Goal: Information Seeking & Learning: Learn about a topic

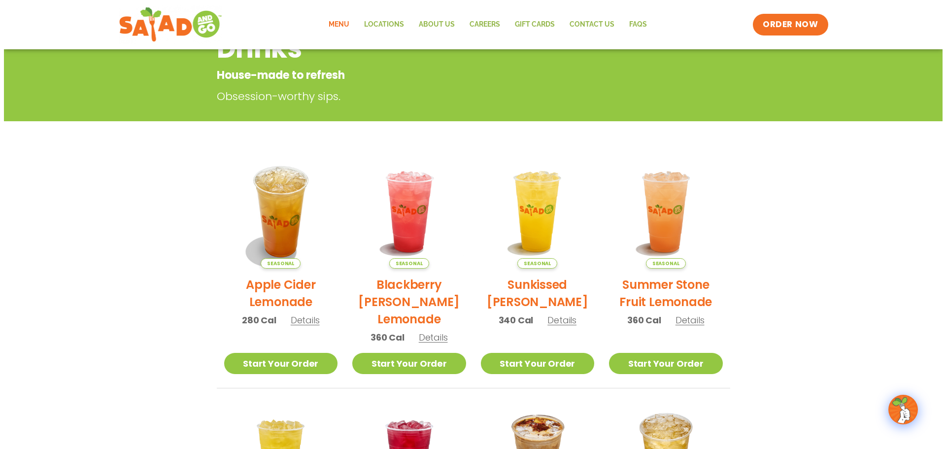
scroll to position [148, 0]
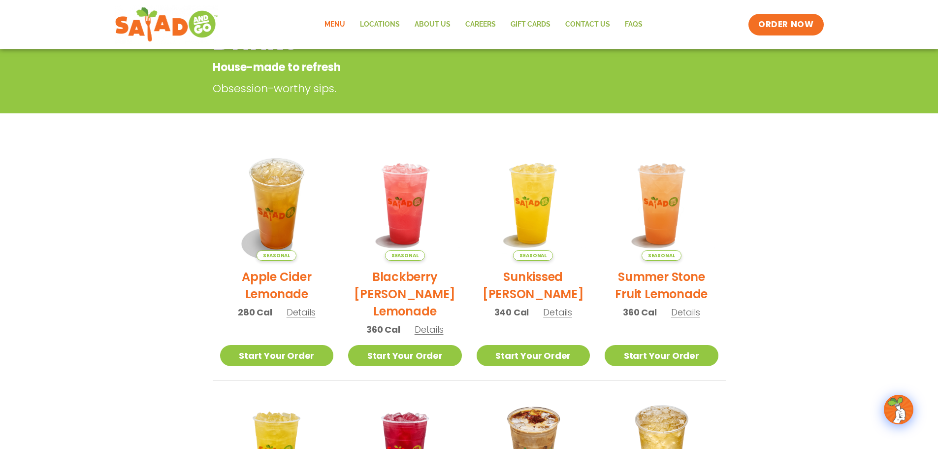
click at [554, 312] on span "Details" at bounding box center [557, 312] width 29 height 12
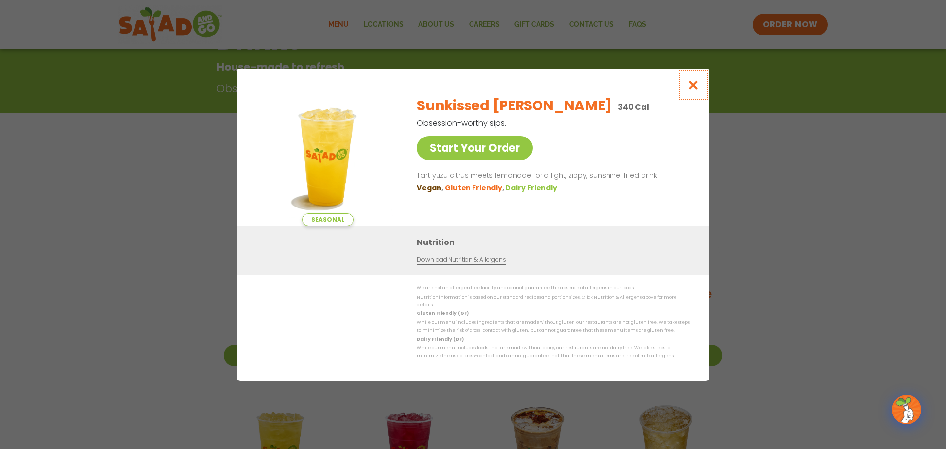
click at [693, 83] on icon "Close modal" at bounding box center [693, 85] width 12 height 10
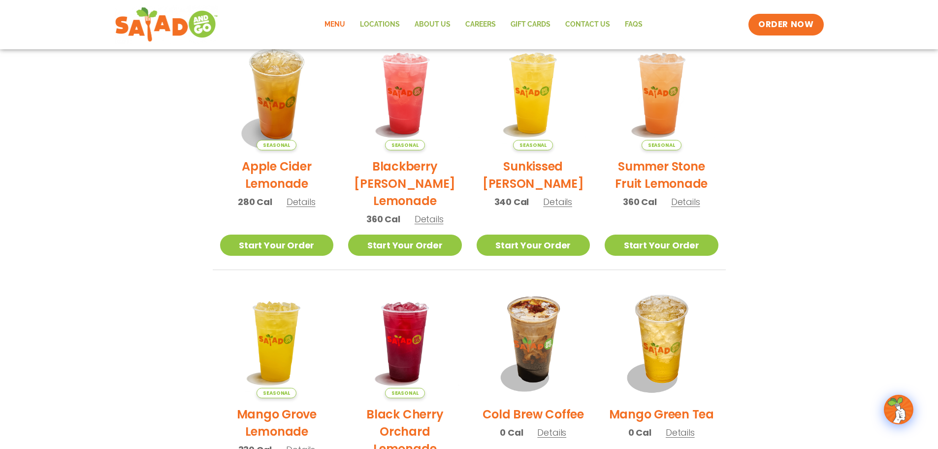
scroll to position [257, 0]
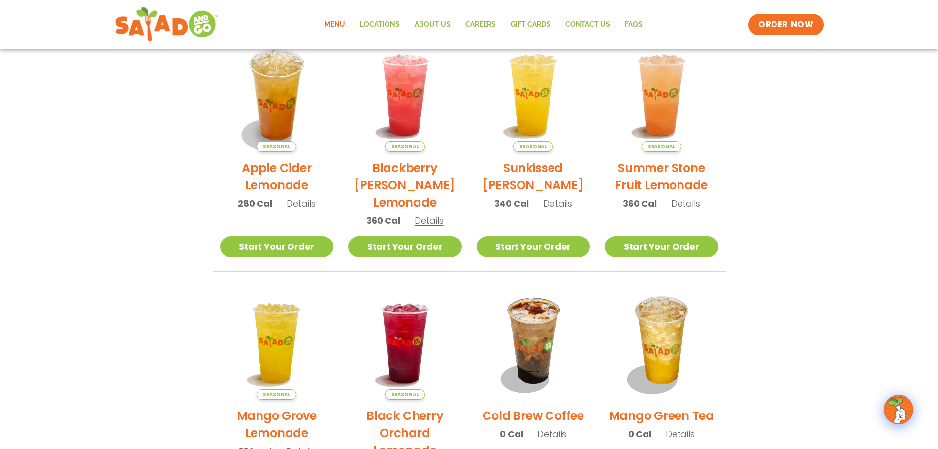
click at [552, 206] on span "Details" at bounding box center [557, 203] width 29 height 12
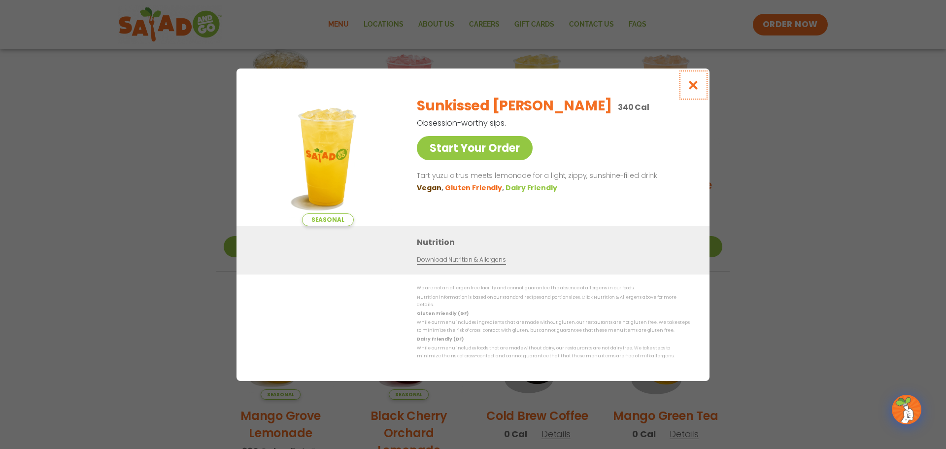
click at [688, 90] on icon "Close modal" at bounding box center [693, 85] width 12 height 10
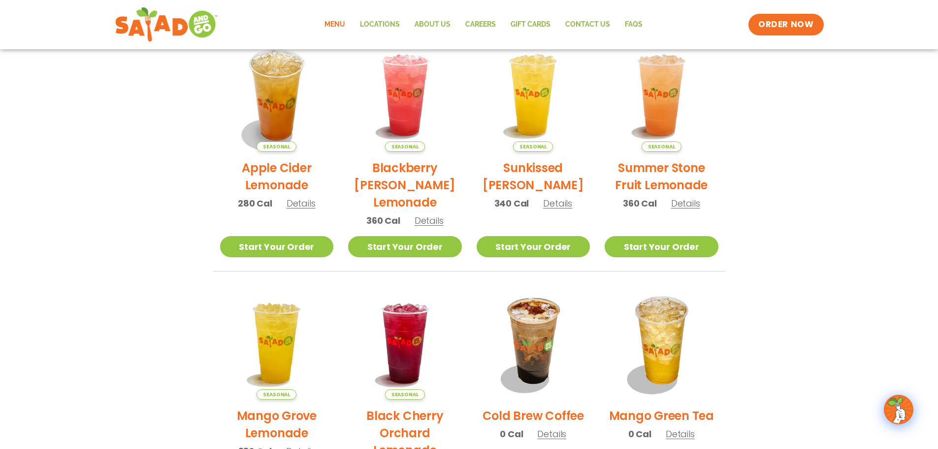
click at [686, 201] on span "Details" at bounding box center [685, 203] width 29 height 12
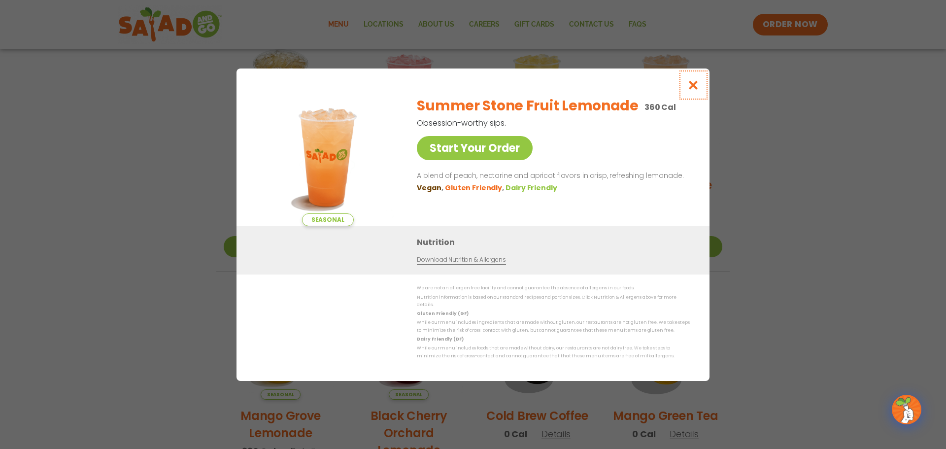
click at [693, 90] on icon "Close modal" at bounding box center [693, 85] width 12 height 10
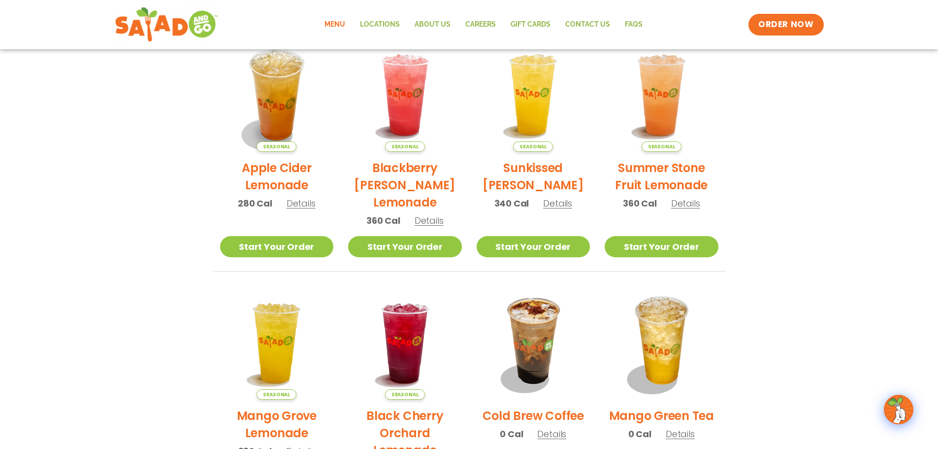
click at [429, 222] on span "Details" at bounding box center [429, 220] width 29 height 12
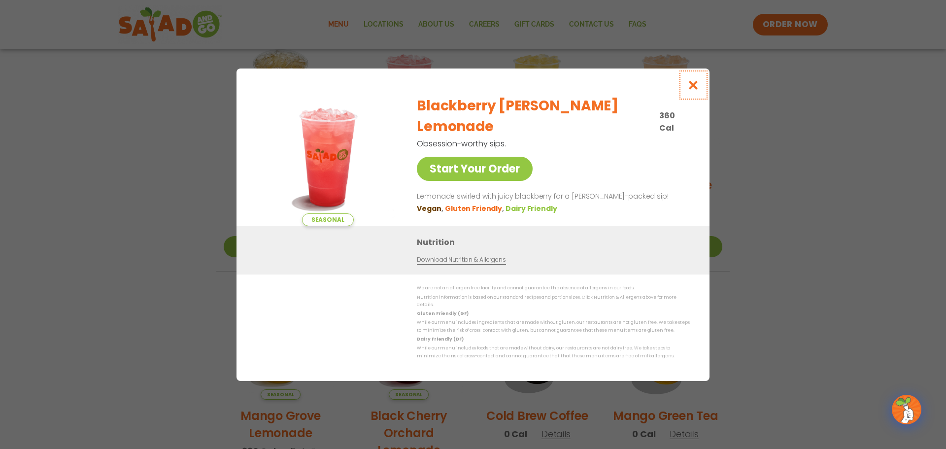
click at [690, 87] on icon "Close modal" at bounding box center [693, 85] width 12 height 10
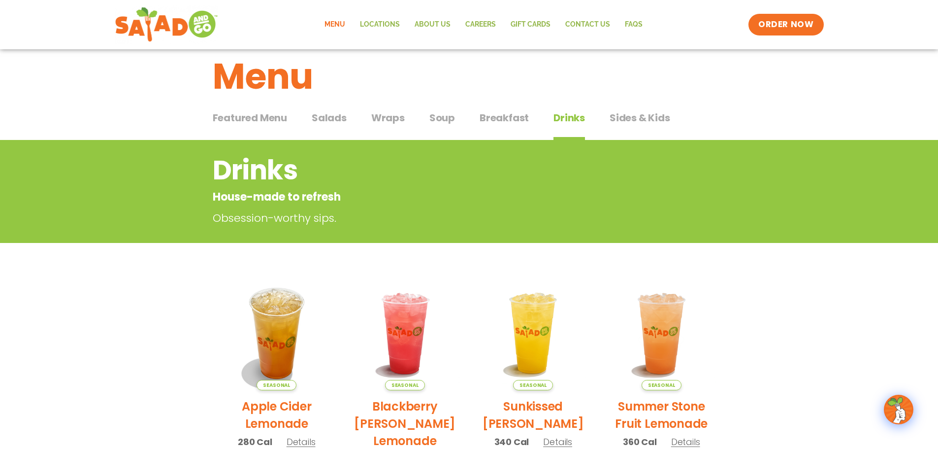
scroll to position [0, 0]
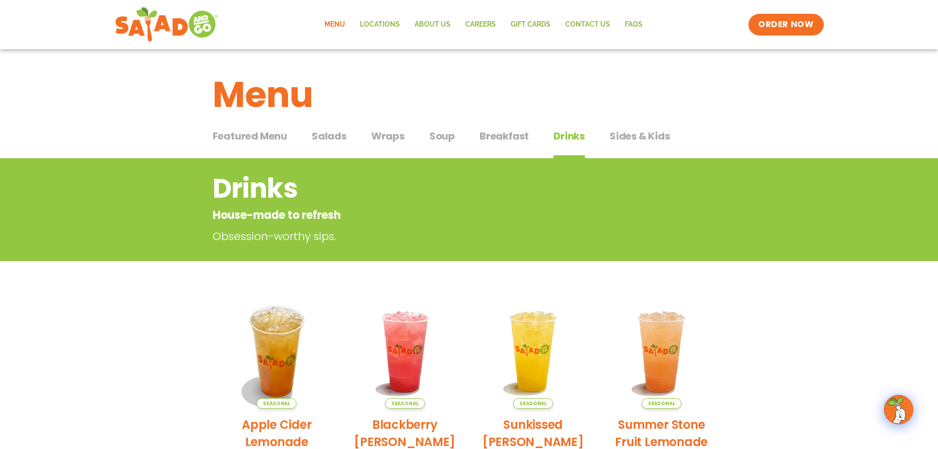
click at [504, 134] on span "Breakfast" at bounding box center [504, 136] width 49 height 15
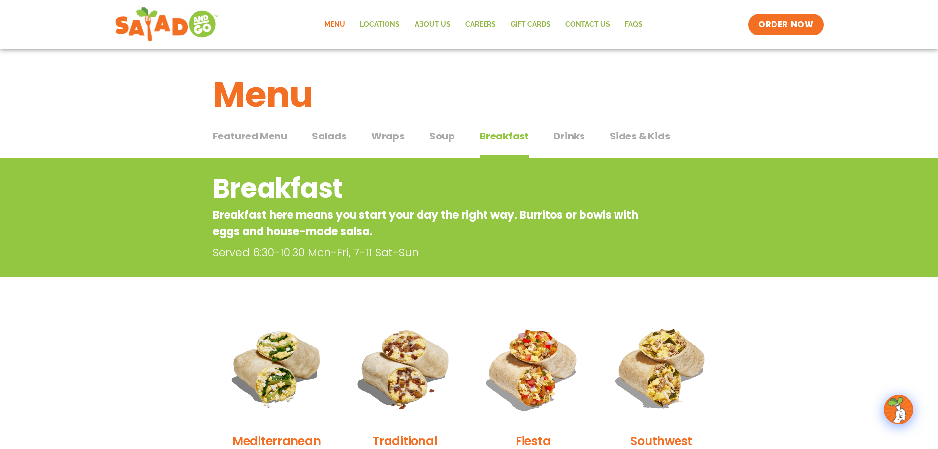
click at [437, 141] on span "Soup" at bounding box center [442, 136] width 26 height 15
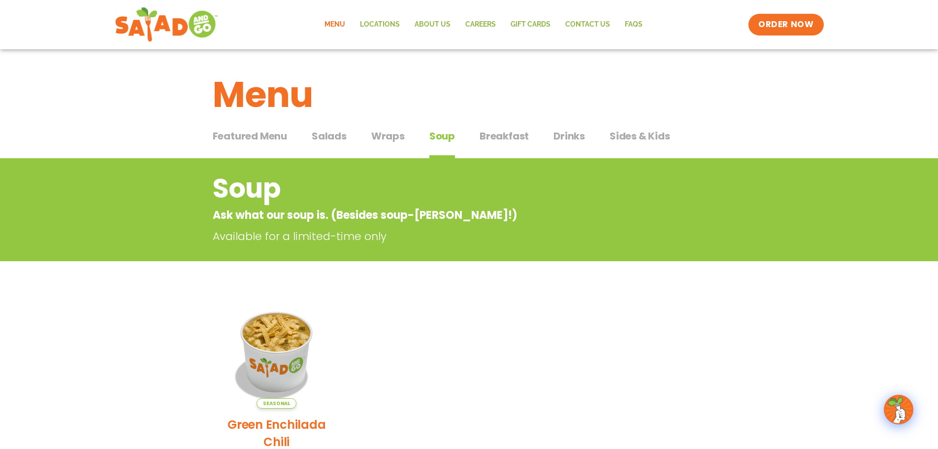
click at [251, 135] on span "Featured Menu" at bounding box center [250, 136] width 74 height 15
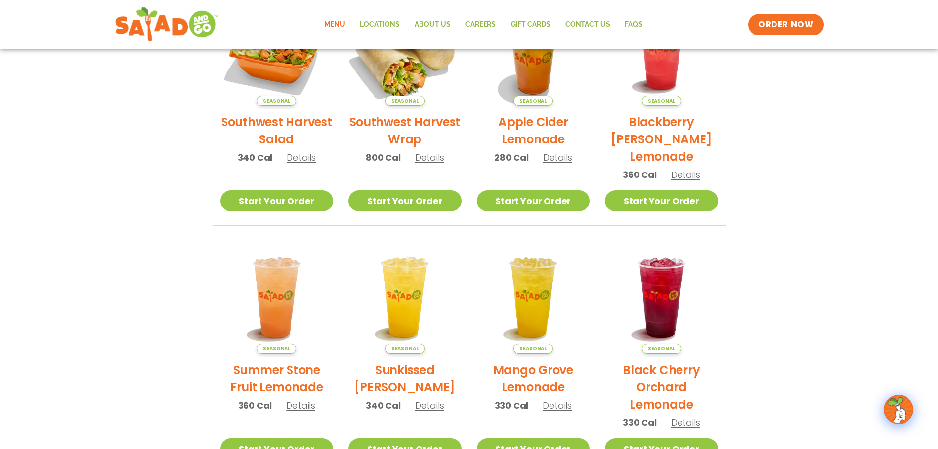
scroll to position [148, 0]
